Goal: Task Accomplishment & Management: Manage account settings

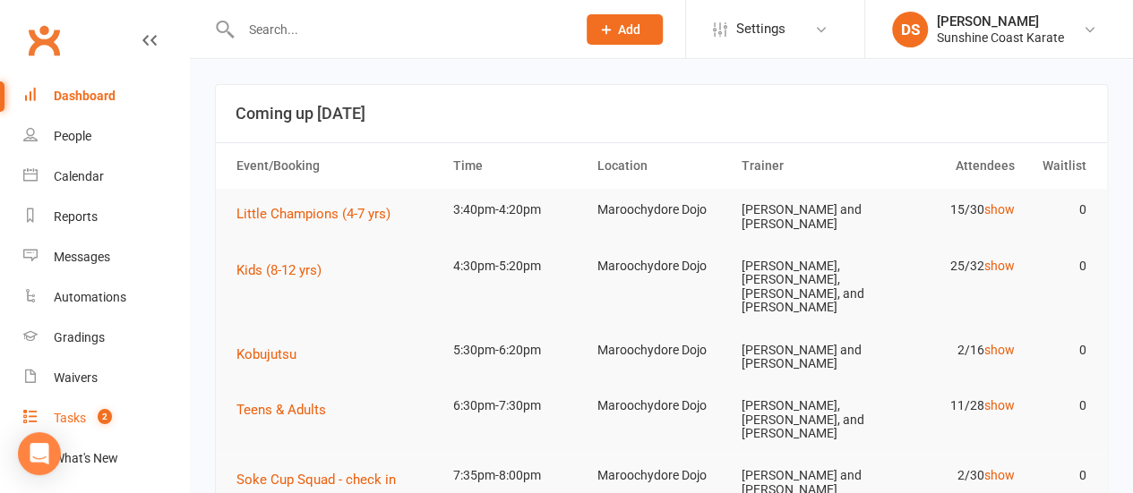
click at [82, 418] on div "Tasks" at bounding box center [70, 418] width 32 height 14
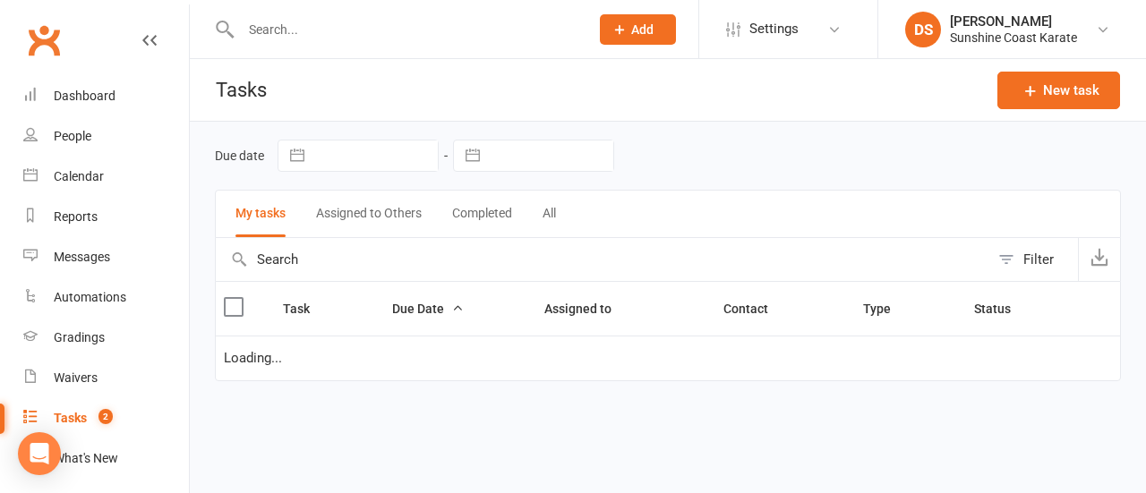
select select "started"
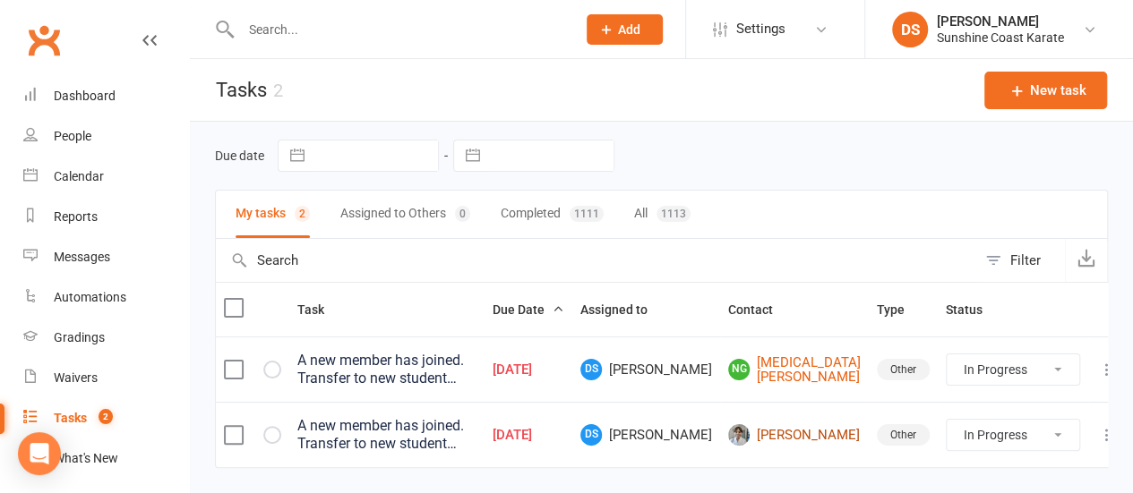
click at [813, 430] on link "[PERSON_NAME]" at bounding box center [794, 434] width 133 height 21
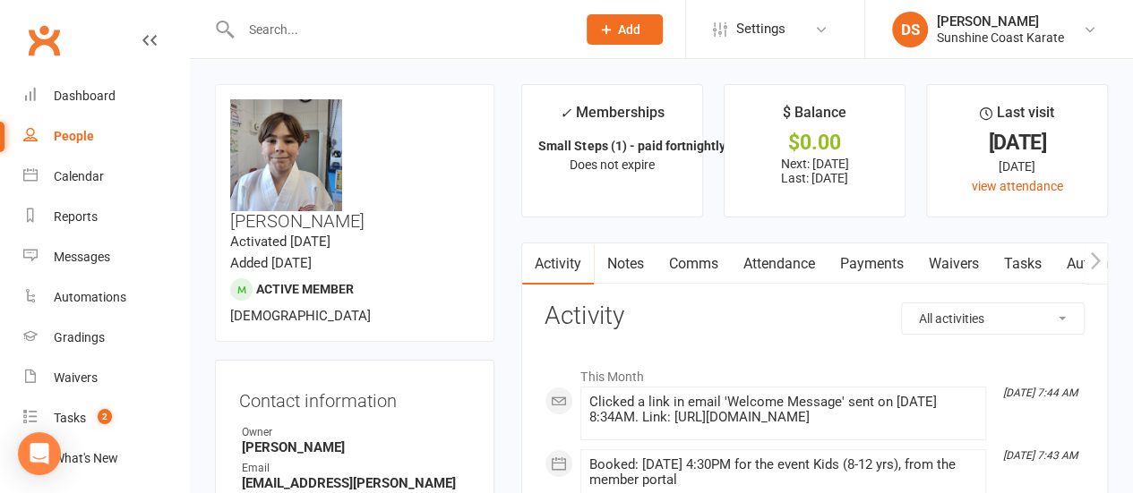
click at [874, 262] on link "Payments" at bounding box center [870, 264] width 89 height 41
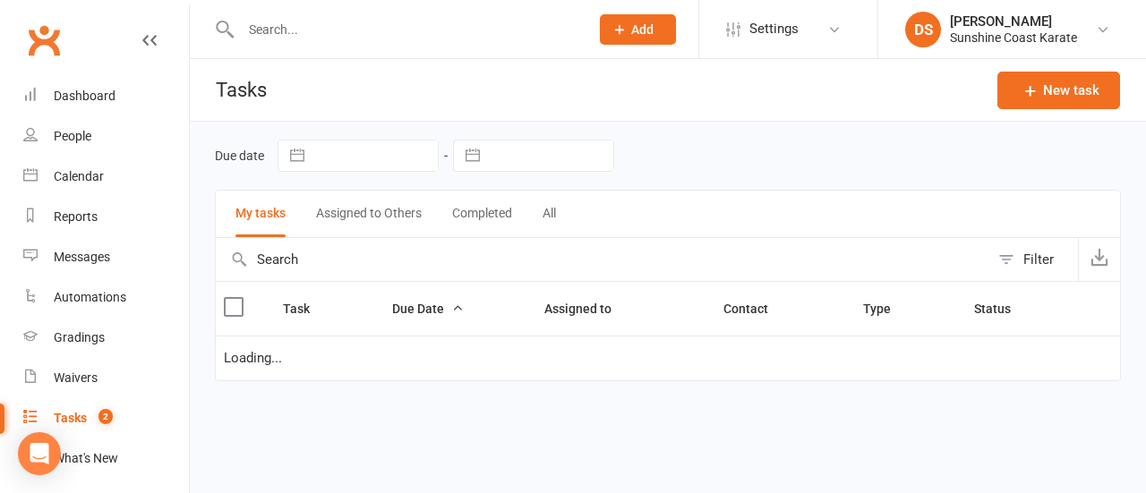
select select "started"
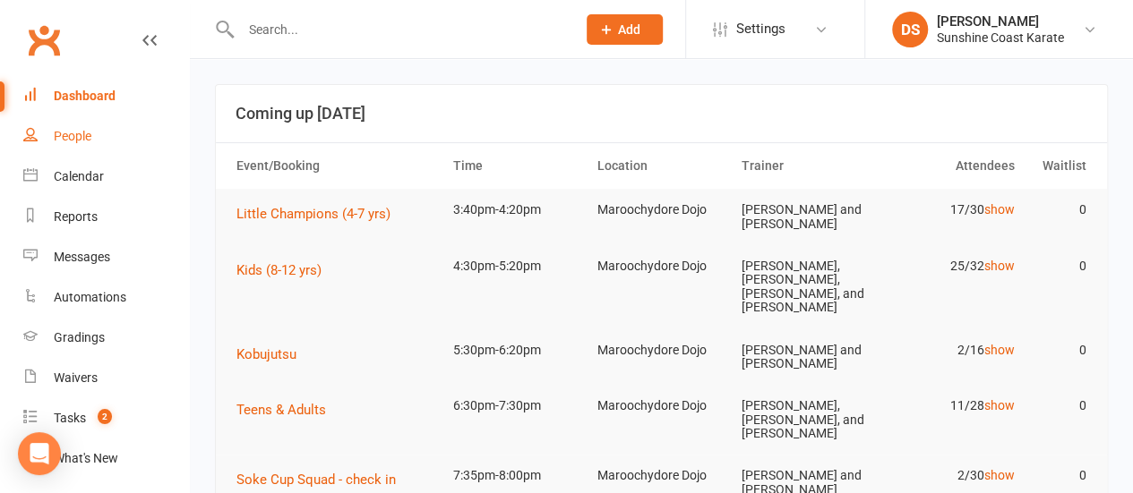
click at [86, 139] on div "People" at bounding box center [73, 136] width 38 height 14
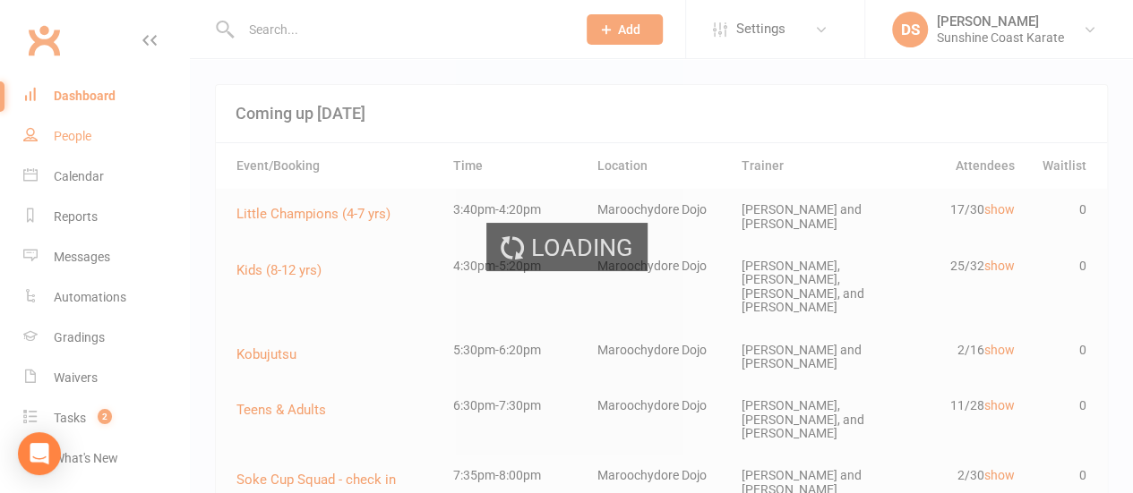
select select "100"
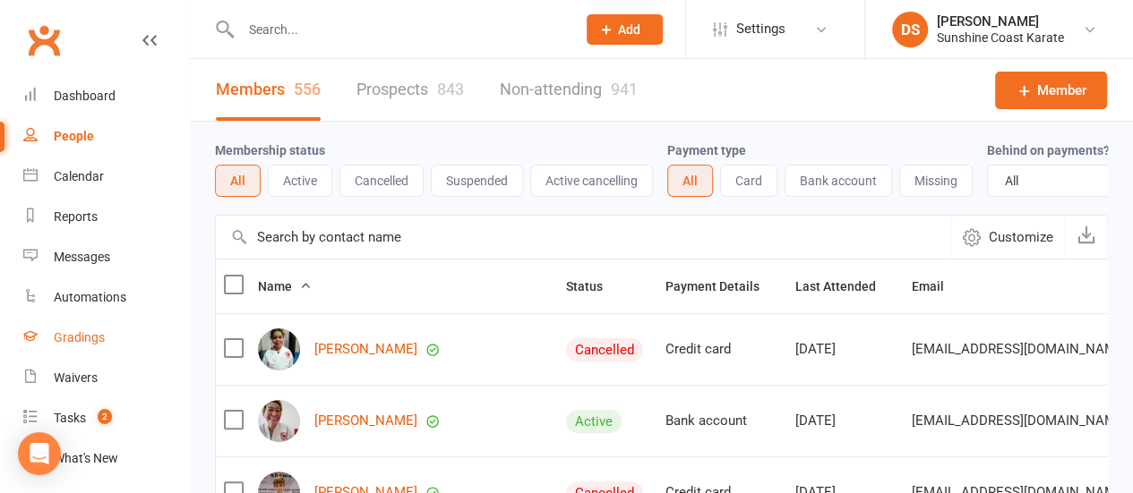
click at [82, 339] on div "Gradings" at bounding box center [79, 337] width 51 height 14
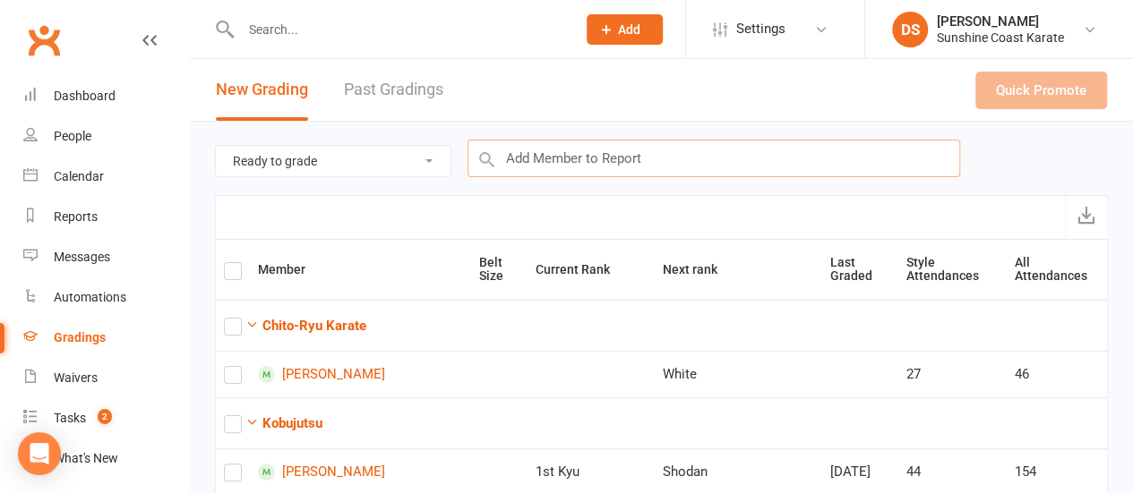
click at [569, 154] on input "text" at bounding box center [713, 159] width 492 height 38
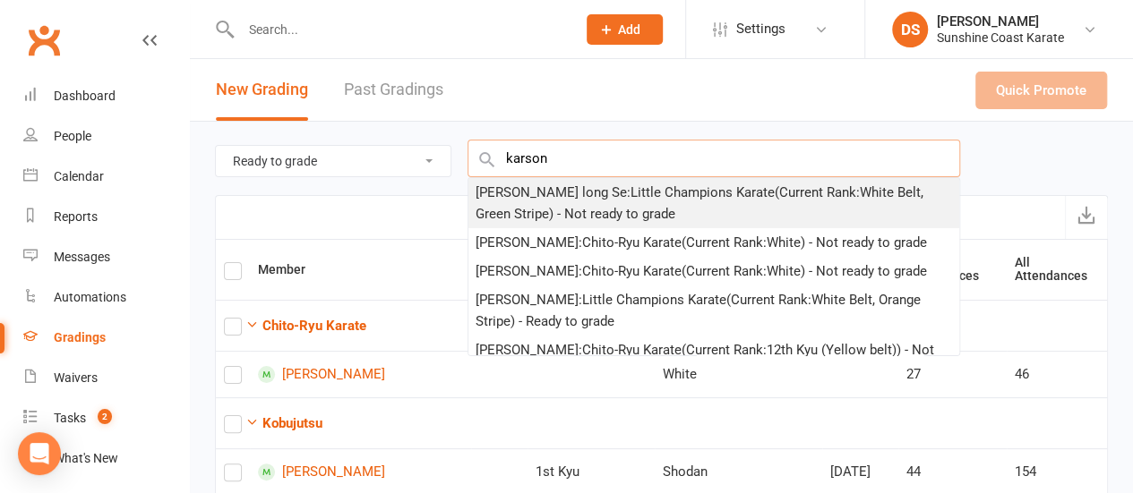
type input "karson"
click at [556, 195] on div "[PERSON_NAME] long Se : Little Champions Karate (Current Rank: White Belt, Gree…" at bounding box center [713, 203] width 476 height 43
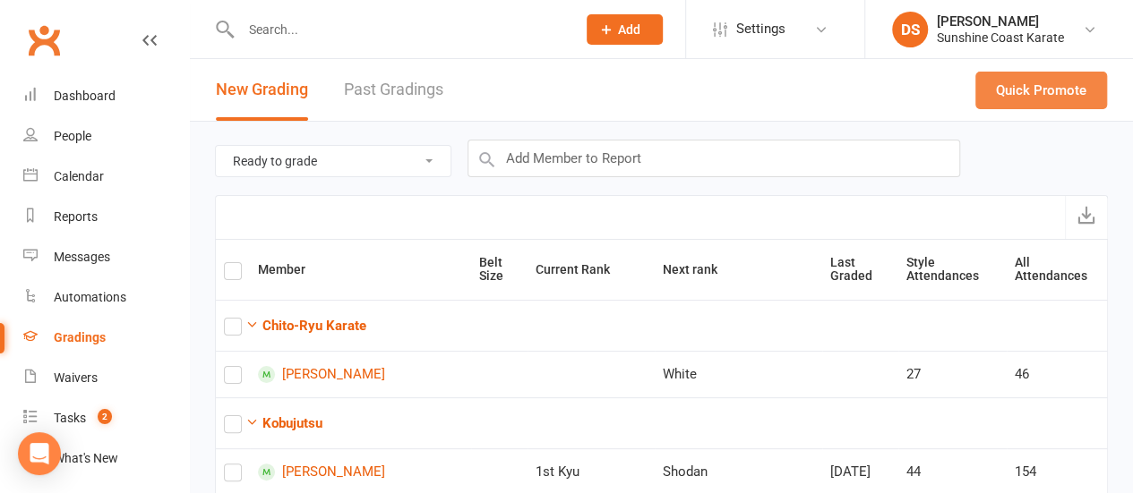
click at [1039, 92] on button "Quick Promote" at bounding box center [1041, 91] width 132 height 38
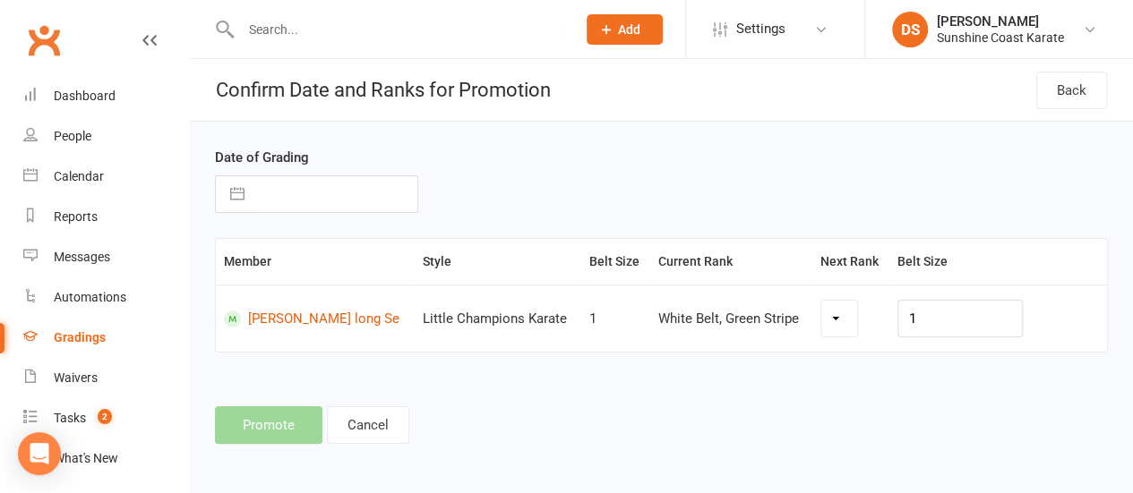
select select "18483"
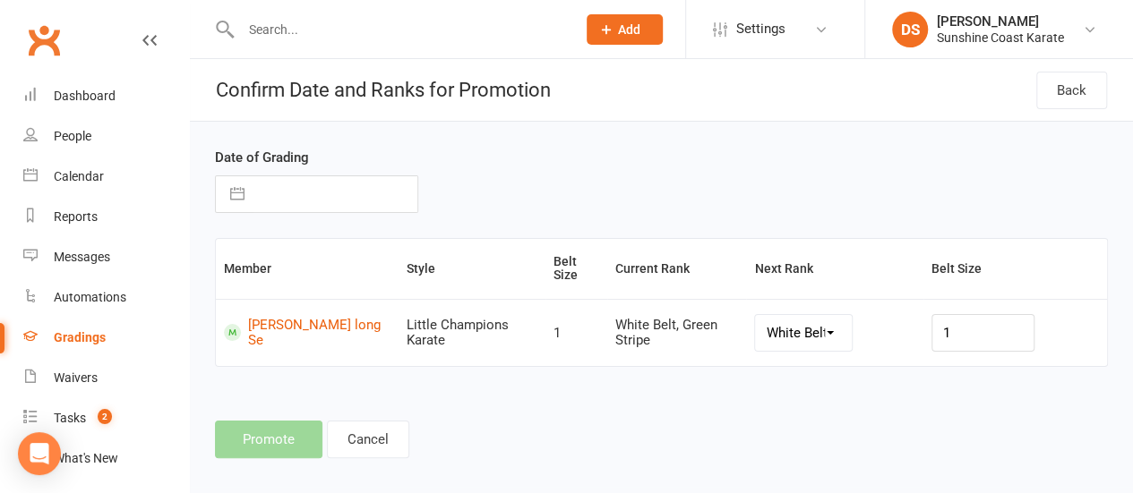
click at [309, 196] on input "text" at bounding box center [335, 194] width 164 height 36
select select "6"
select select "2025"
select select "7"
select select "2025"
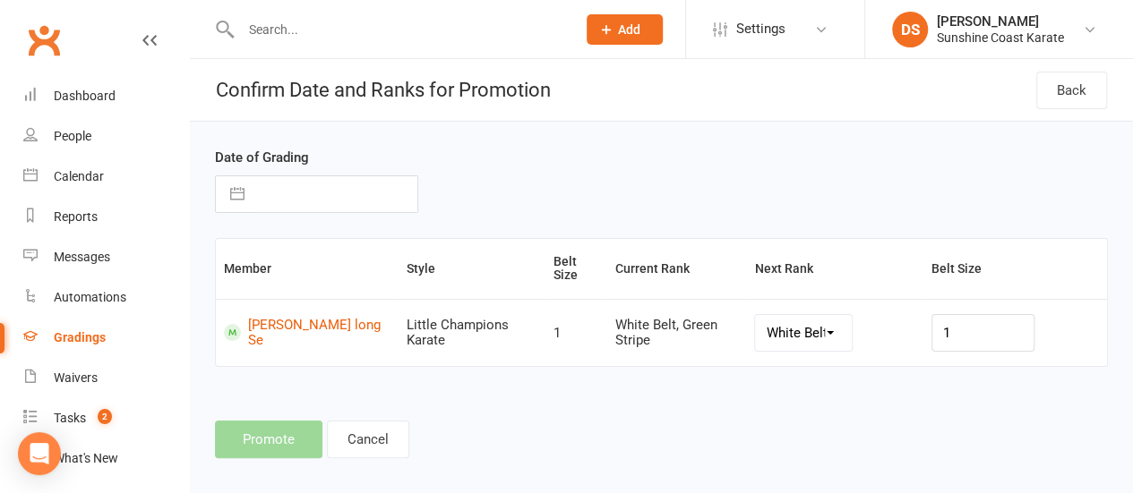
select select "8"
select select "2025"
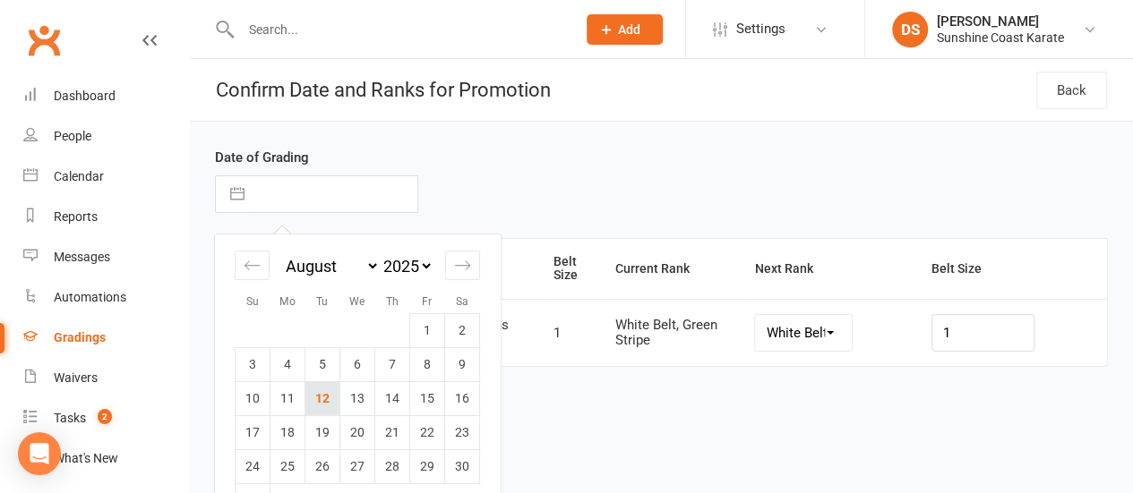
click at [326, 395] on td "12" at bounding box center [322, 398] width 35 height 34
type input "[DATE]"
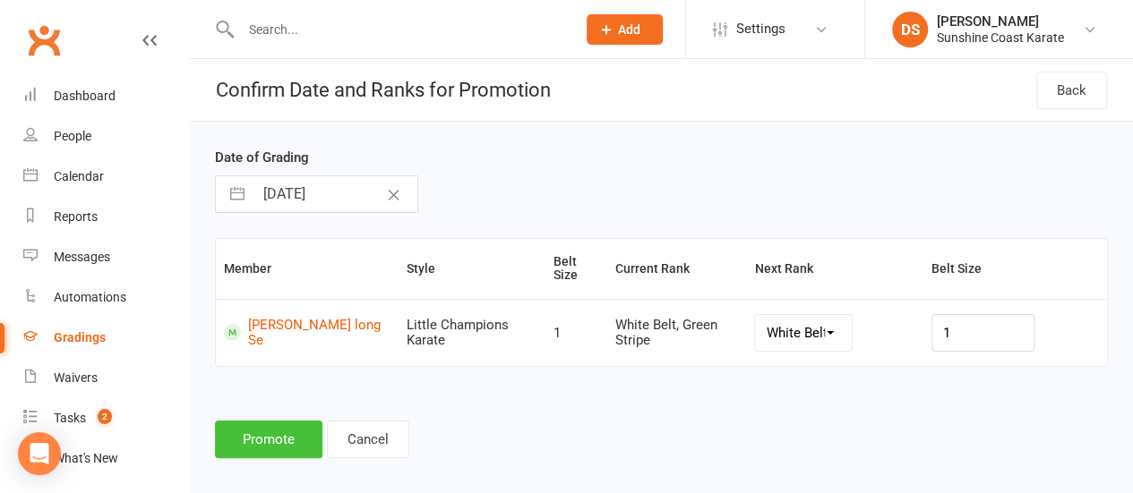
click at [298, 451] on button "Promote" at bounding box center [268, 440] width 107 height 38
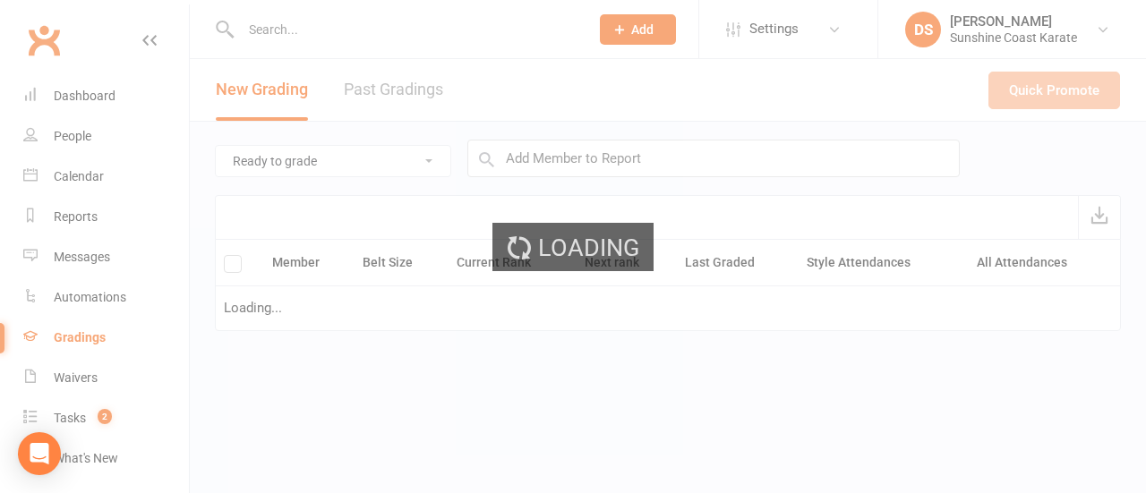
select select "100"
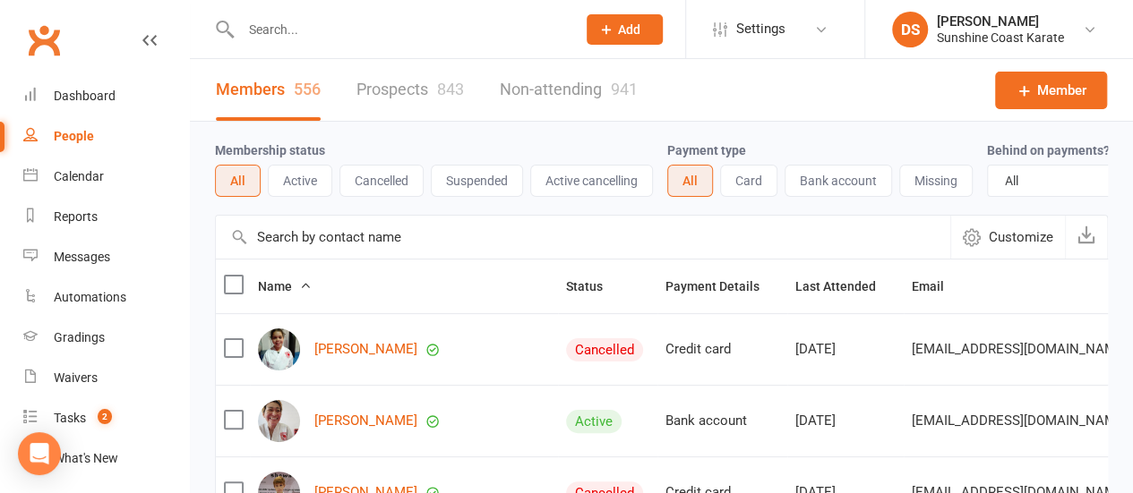
click at [342, 253] on input "text" at bounding box center [583, 237] width 734 height 43
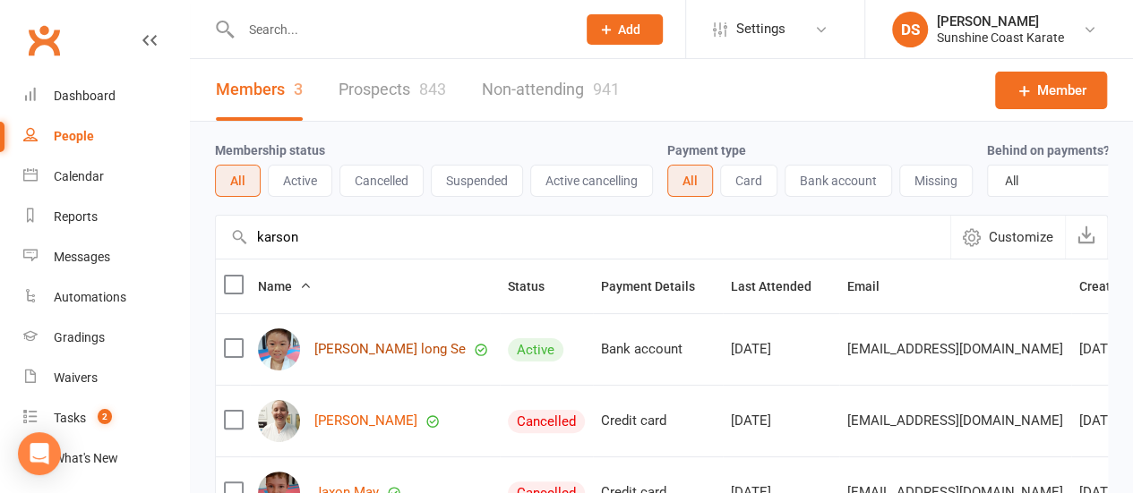
type input "karson"
click at [365, 357] on link "[PERSON_NAME] long Se" at bounding box center [389, 349] width 151 height 15
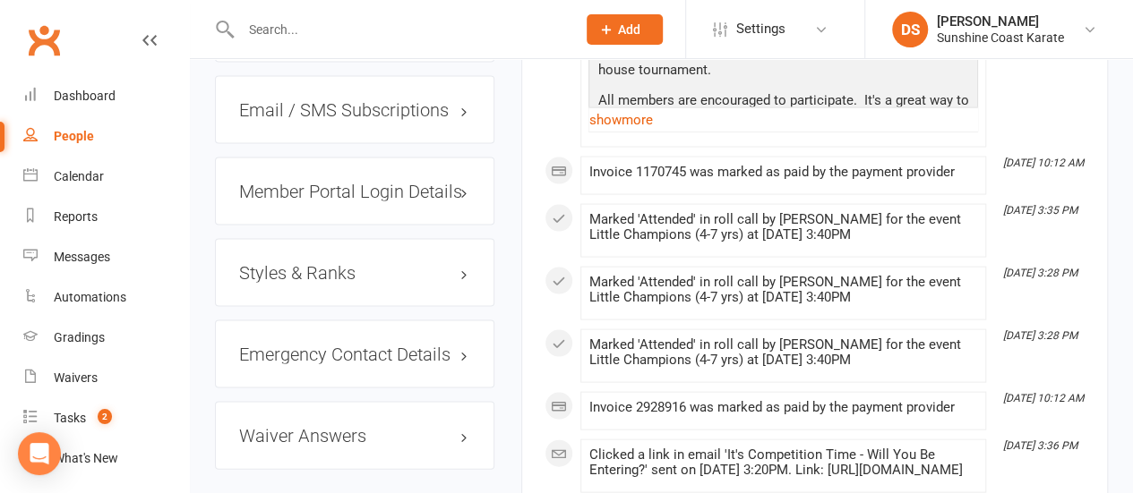
scroll to position [1701, 0]
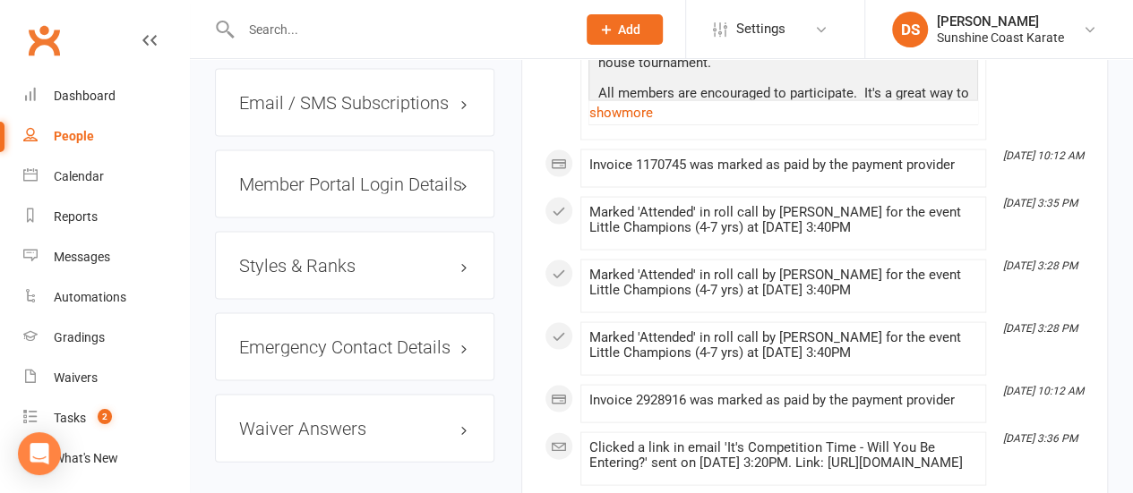
click at [335, 256] on h3 "Styles & Ranks" at bounding box center [354, 266] width 231 height 20
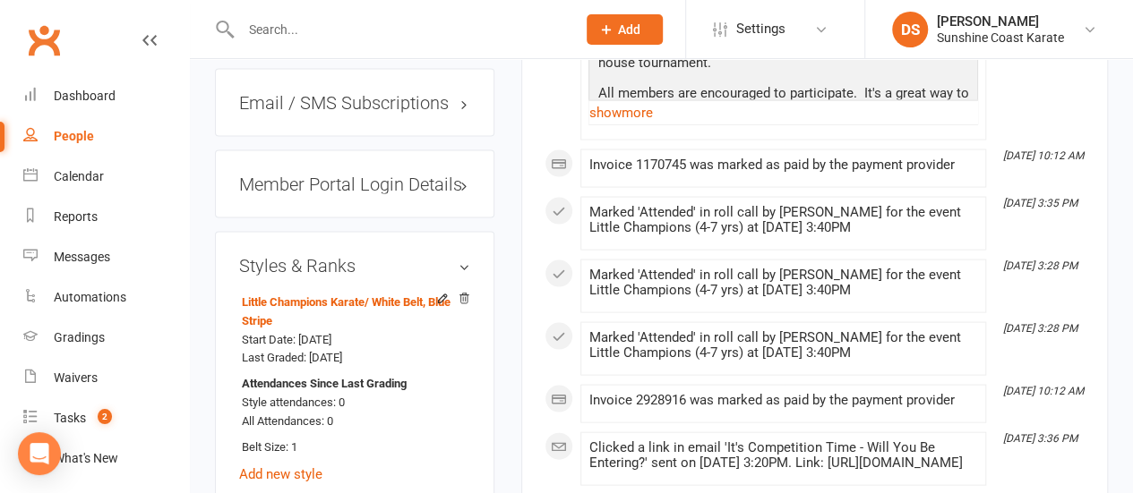
select select "100"
